Goal: Information Seeking & Learning: Learn about a topic

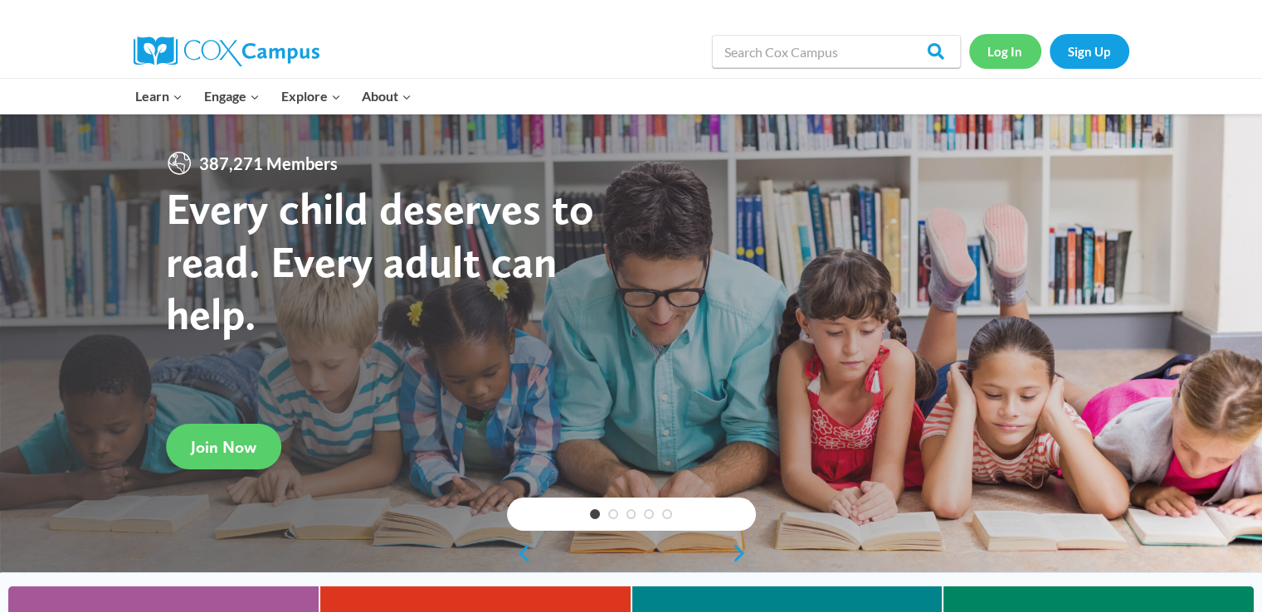
click at [1006, 50] on link "Log In" at bounding box center [1005, 51] width 72 height 34
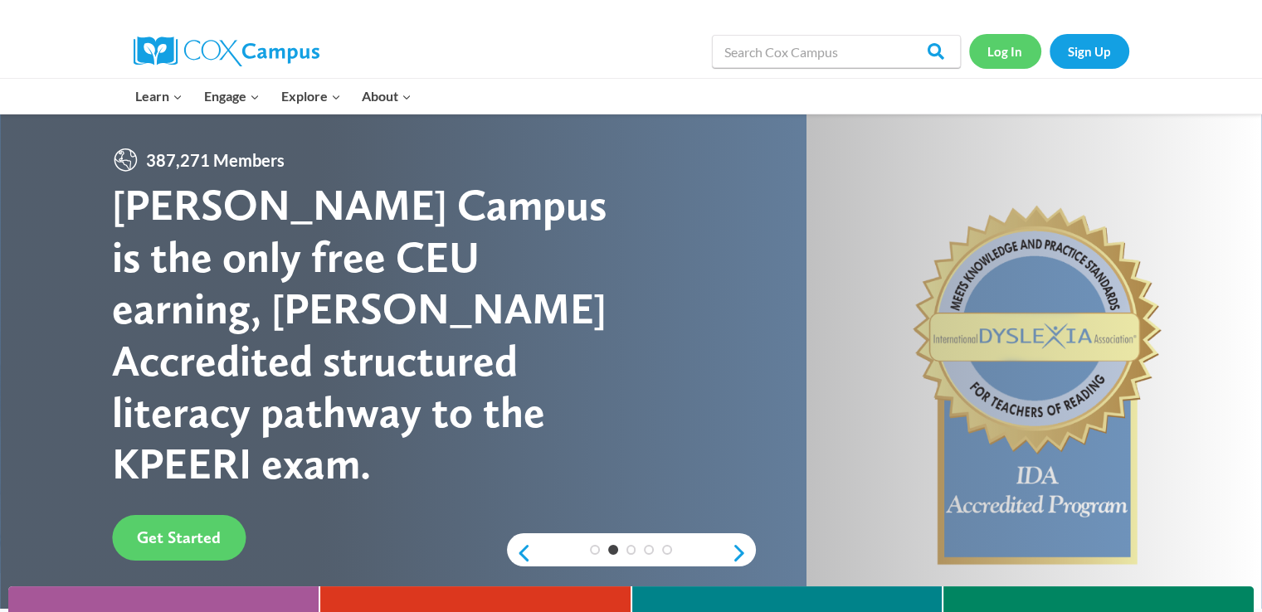
click at [1015, 49] on link "Log In" at bounding box center [1005, 51] width 72 height 34
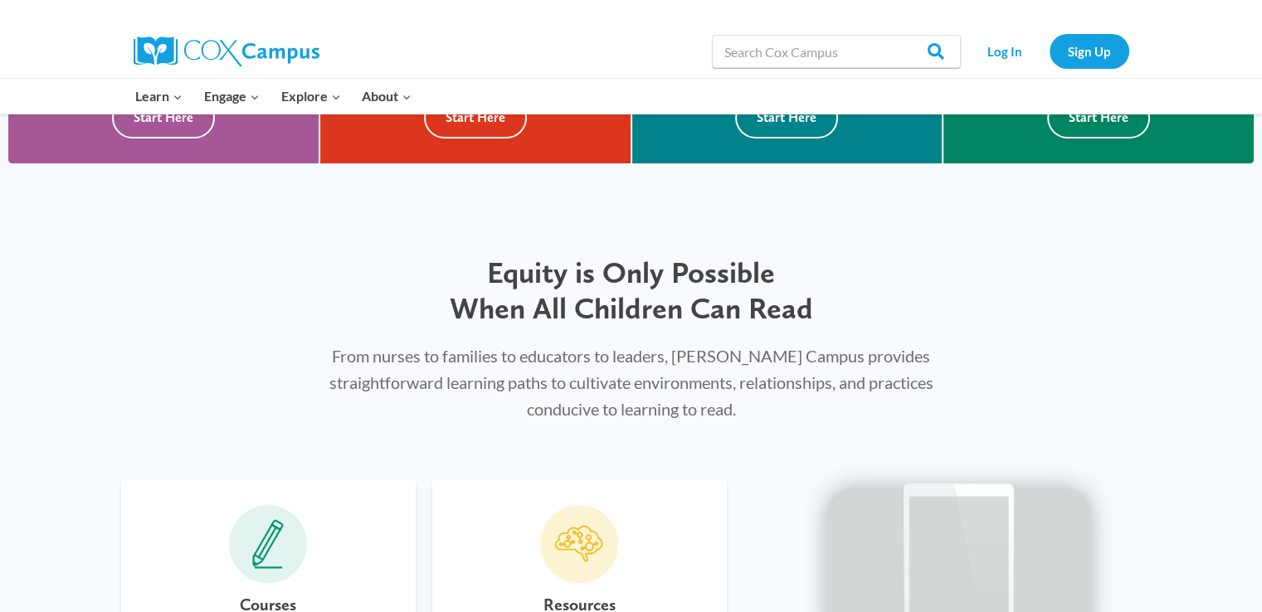
scroll to position [830, 0]
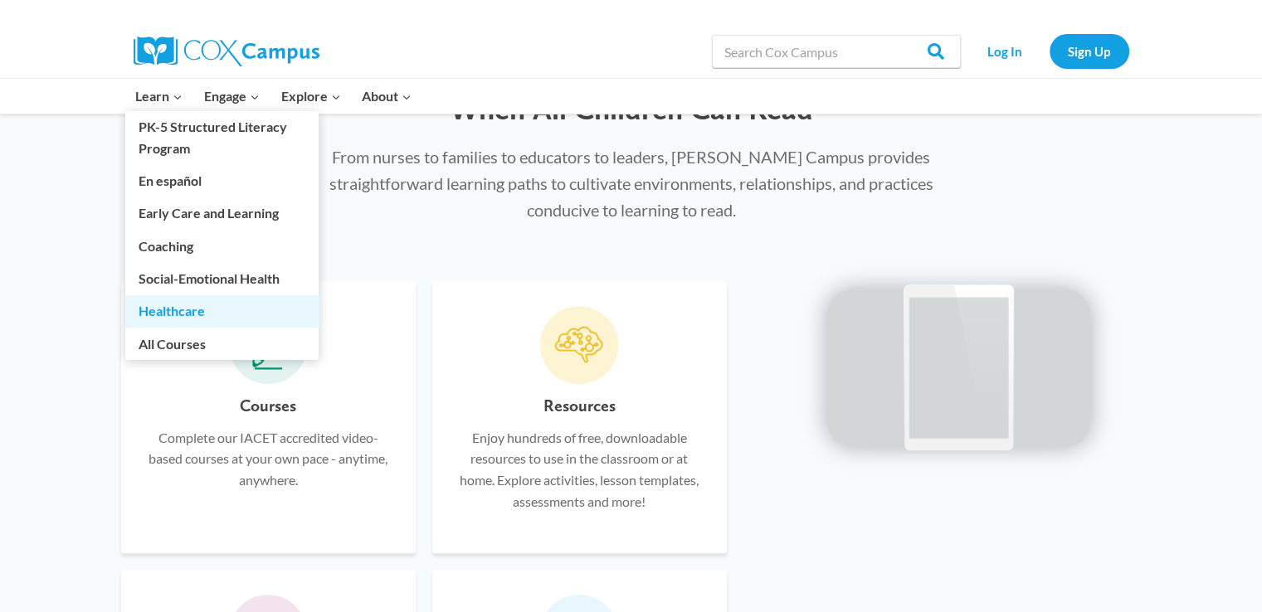
click at [179, 307] on link "Healthcare" at bounding box center [221, 311] width 193 height 32
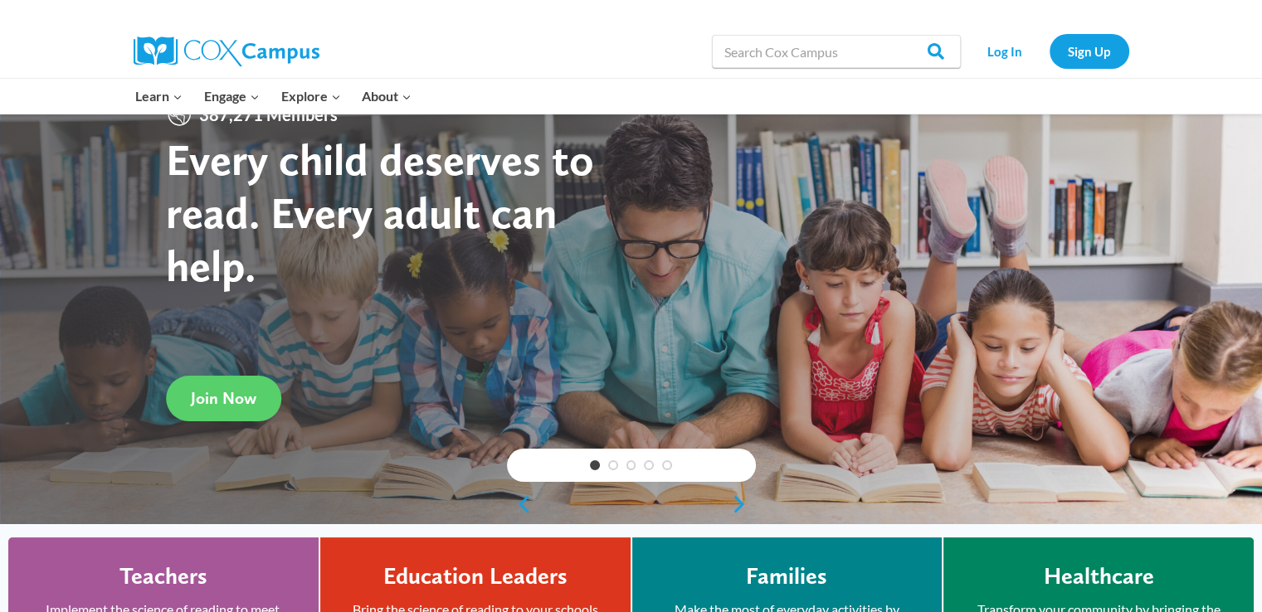
scroll to position [0, 0]
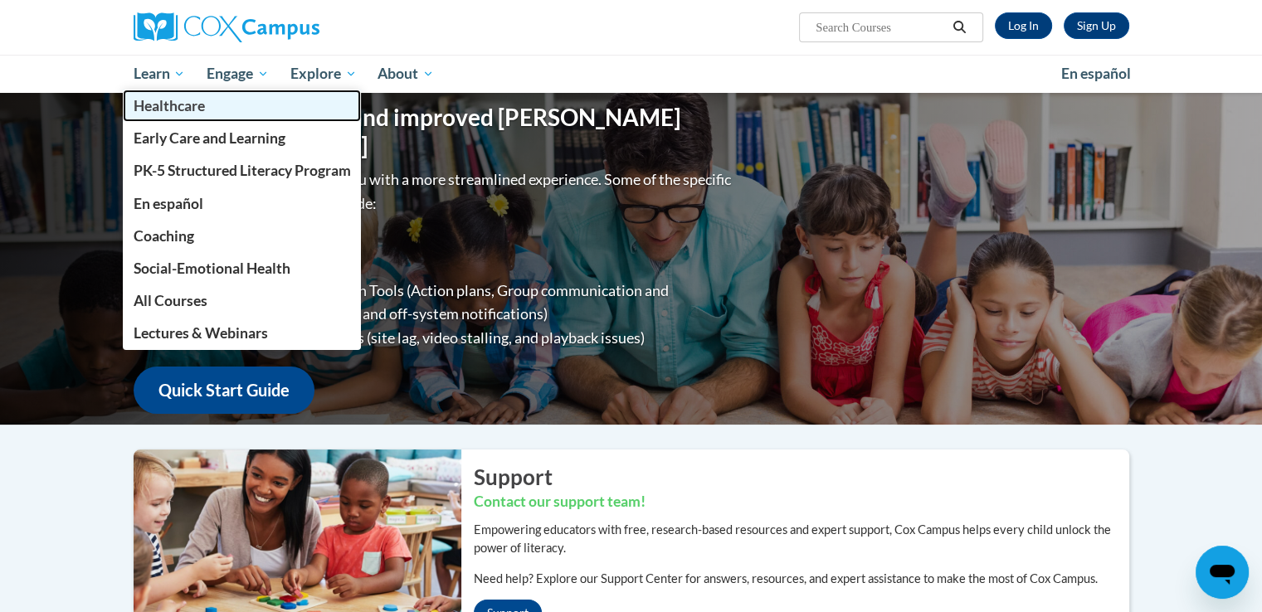
click at [168, 111] on span "Healthcare" at bounding box center [168, 105] width 71 height 17
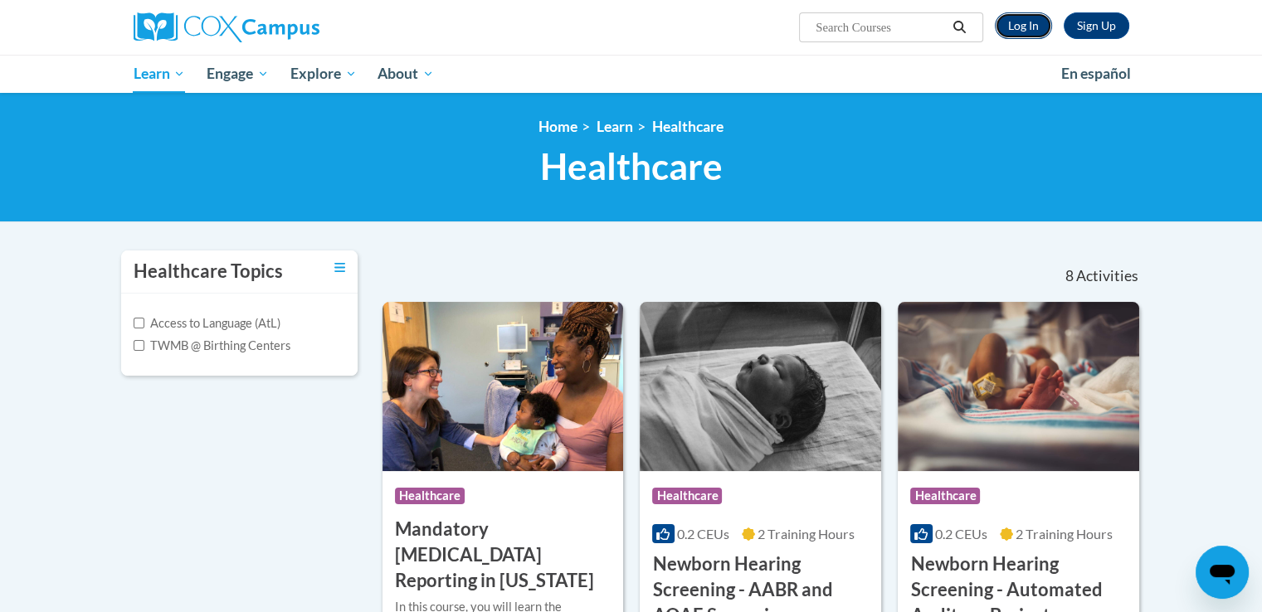
click at [1032, 28] on link "Log In" at bounding box center [1023, 25] width 57 height 27
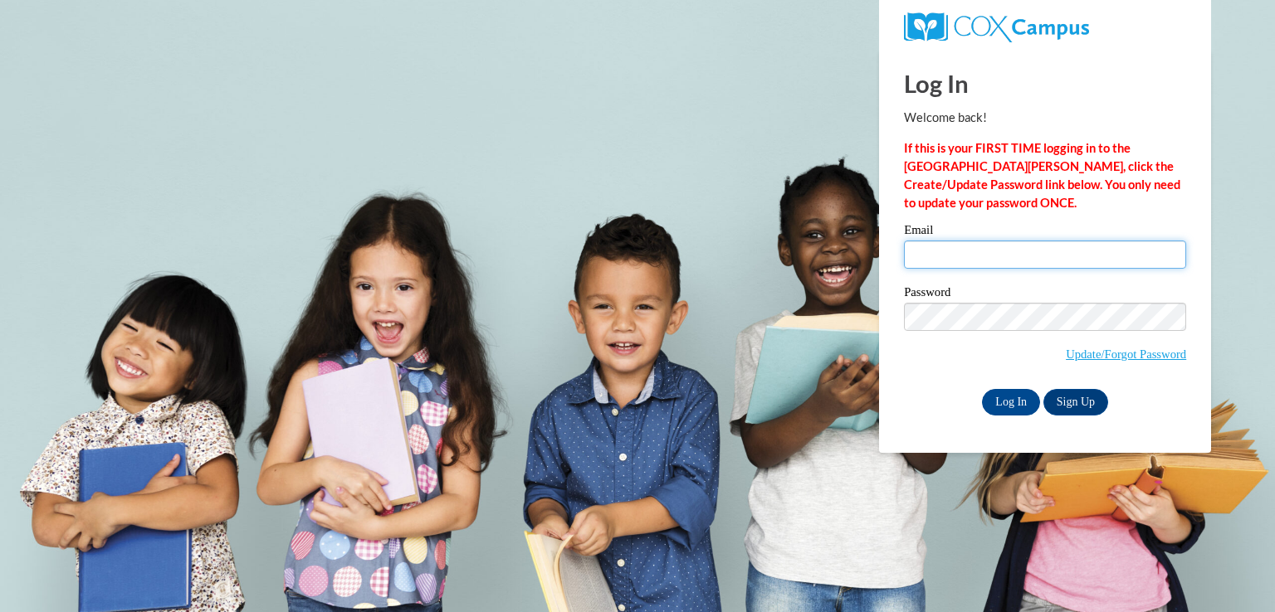
click at [960, 261] on input "Email" at bounding box center [1045, 255] width 282 height 28
type input "cory.wickstrom@toombs.k12.ga.us"
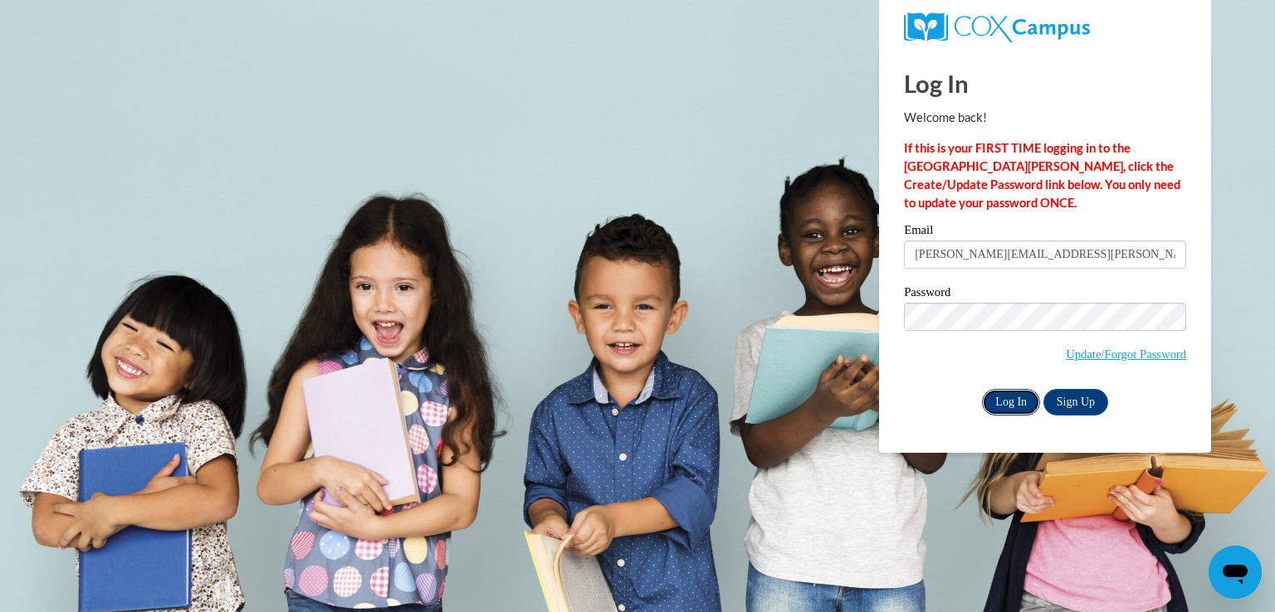
click at [1007, 405] on input "Log In" at bounding box center [1011, 402] width 58 height 27
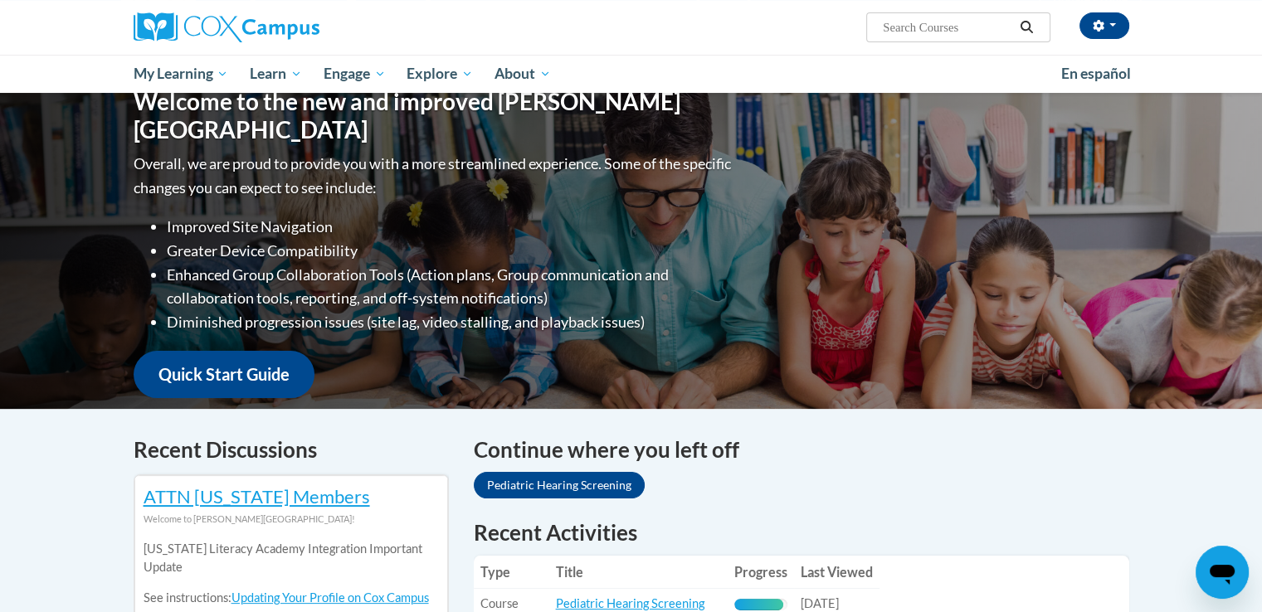
scroll to position [498, 0]
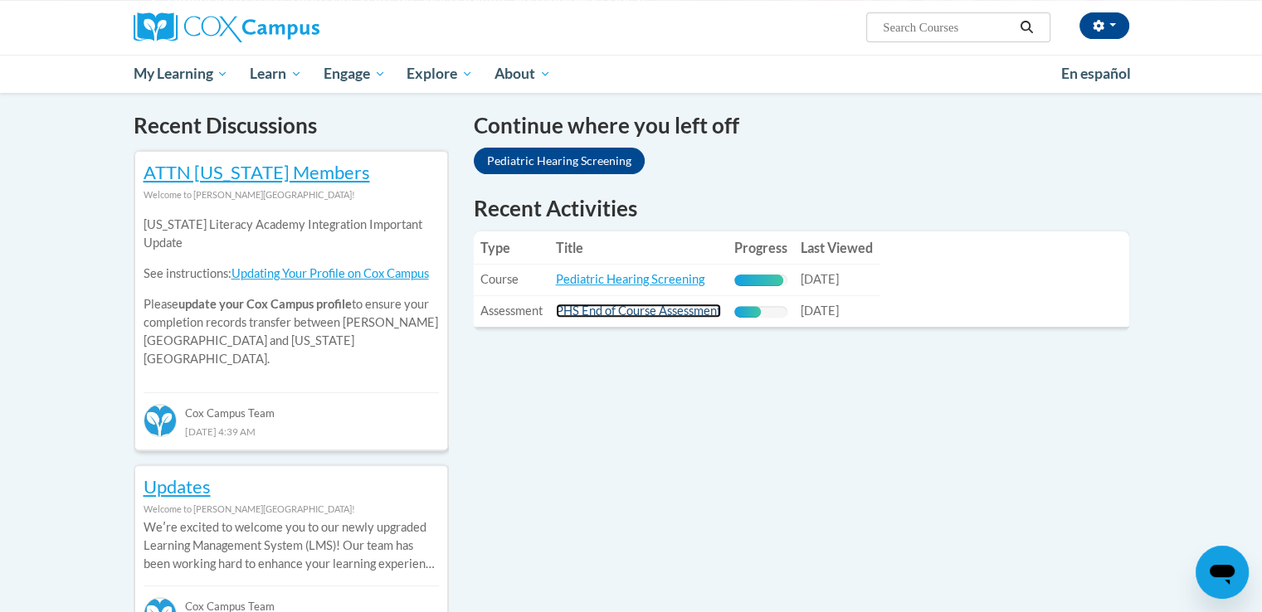
click at [674, 313] on link "PHS End of Course Assessment" at bounding box center [638, 311] width 165 height 14
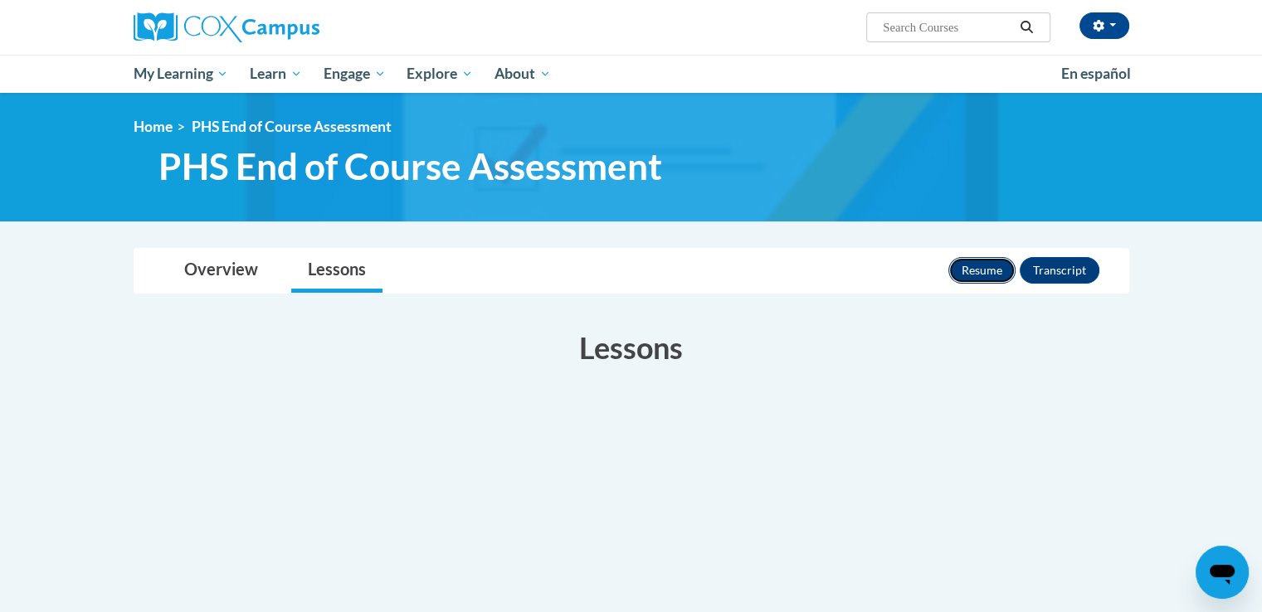
click at [981, 274] on button "Resume" at bounding box center [981, 270] width 67 height 27
click at [793, 53] on div "Cory Wickstrom (America/New_York UTC-04:00) My Profile Inbox My Transcripts Log…" at bounding box center [632, 27] width 1046 height 55
